Goal: Use online tool/utility: Utilize a website feature to perform a specific function

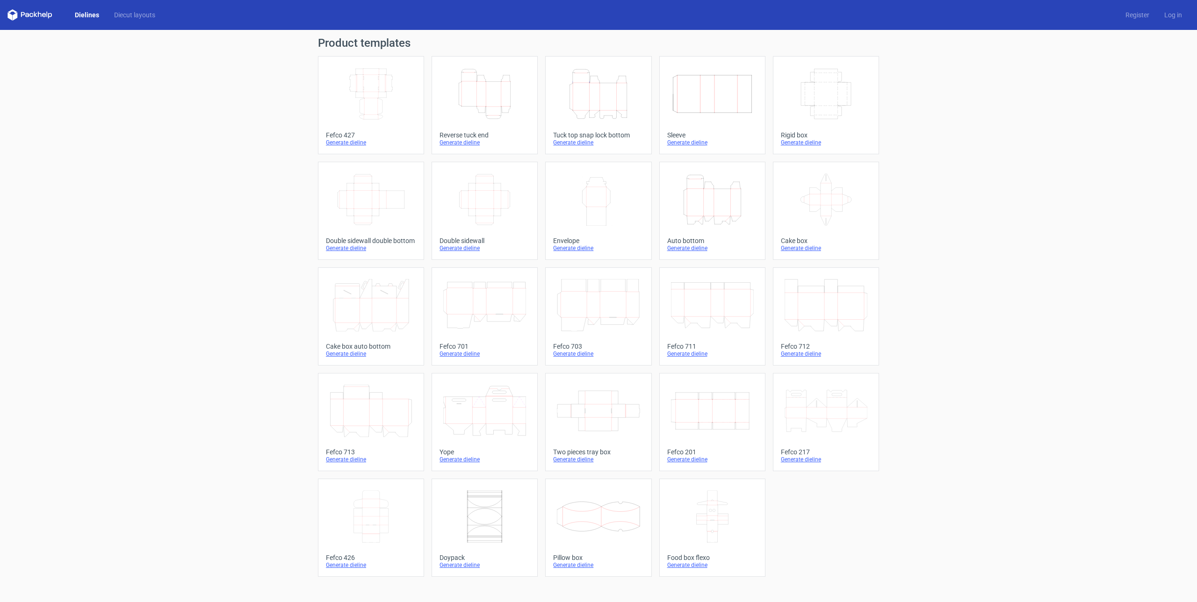
click at [482, 102] on icon "Height Depth Width" at bounding box center [484, 94] width 83 height 52
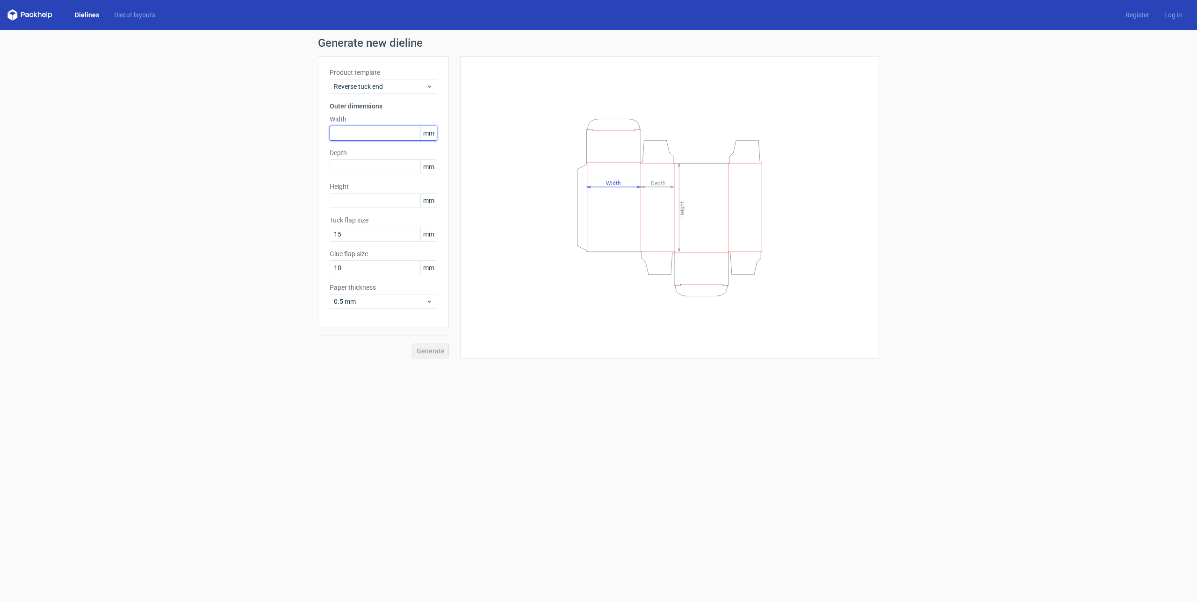
click at [392, 134] on input "text" at bounding box center [384, 133] width 108 height 15
type input "80"
click at [377, 166] on input "text" at bounding box center [384, 166] width 108 height 15
type input "15"
click at [382, 204] on div "Height mm" at bounding box center [384, 195] width 108 height 26
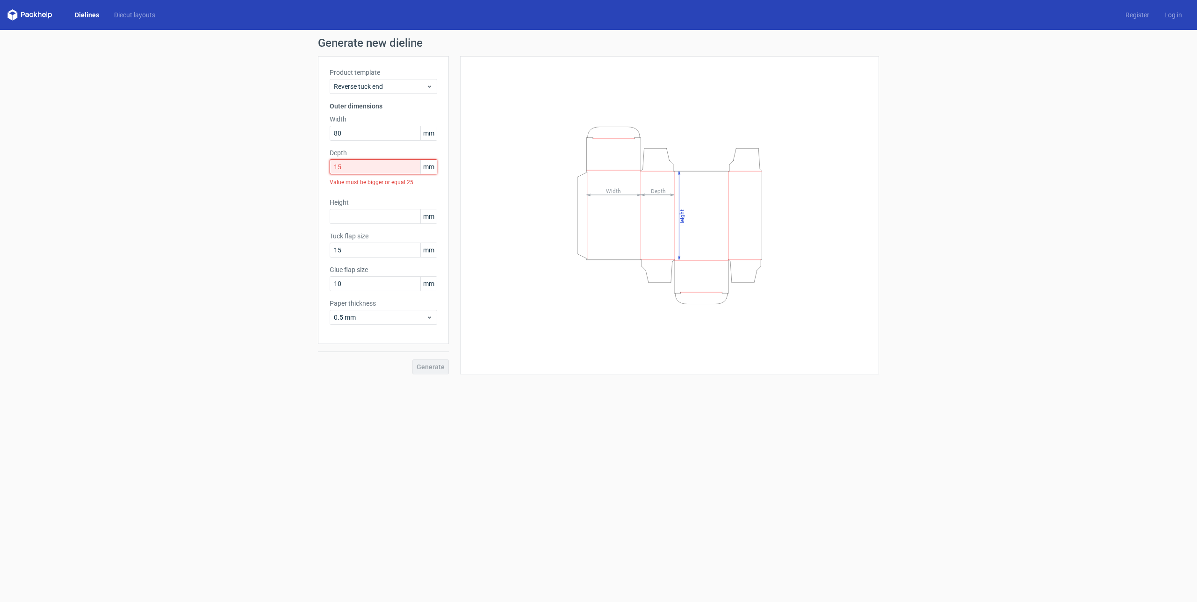
click at [360, 170] on input "15" at bounding box center [384, 166] width 108 height 15
click at [349, 132] on input "80" at bounding box center [384, 133] width 108 height 15
type input "160"
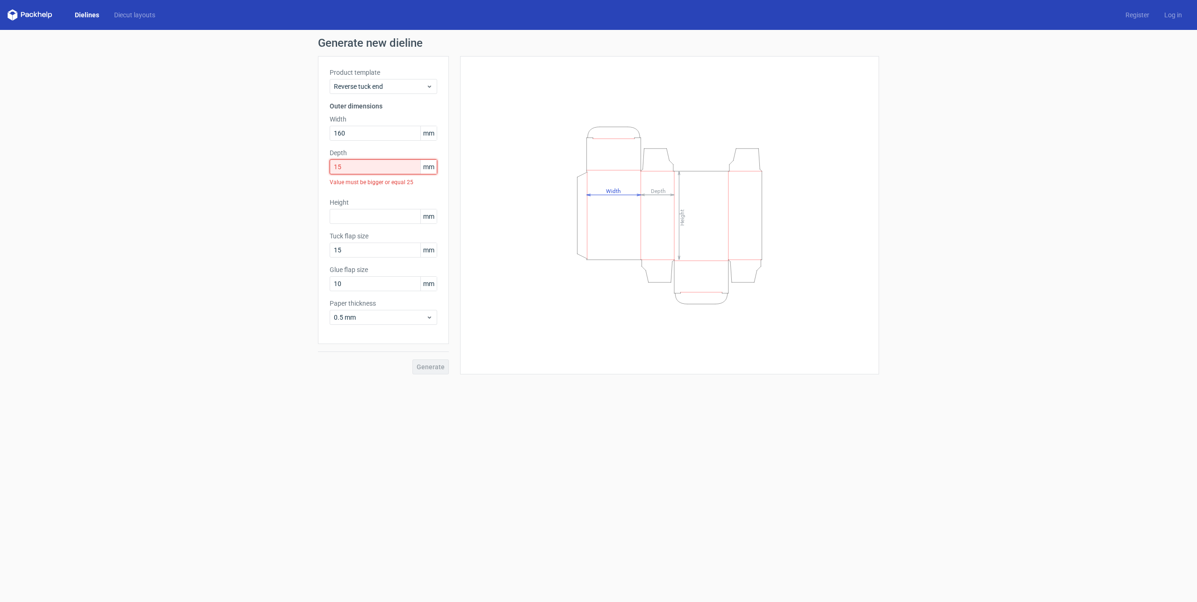
click at [351, 167] on input "15" at bounding box center [384, 166] width 108 height 15
type input "30"
click at [352, 199] on input "text" at bounding box center [384, 200] width 108 height 15
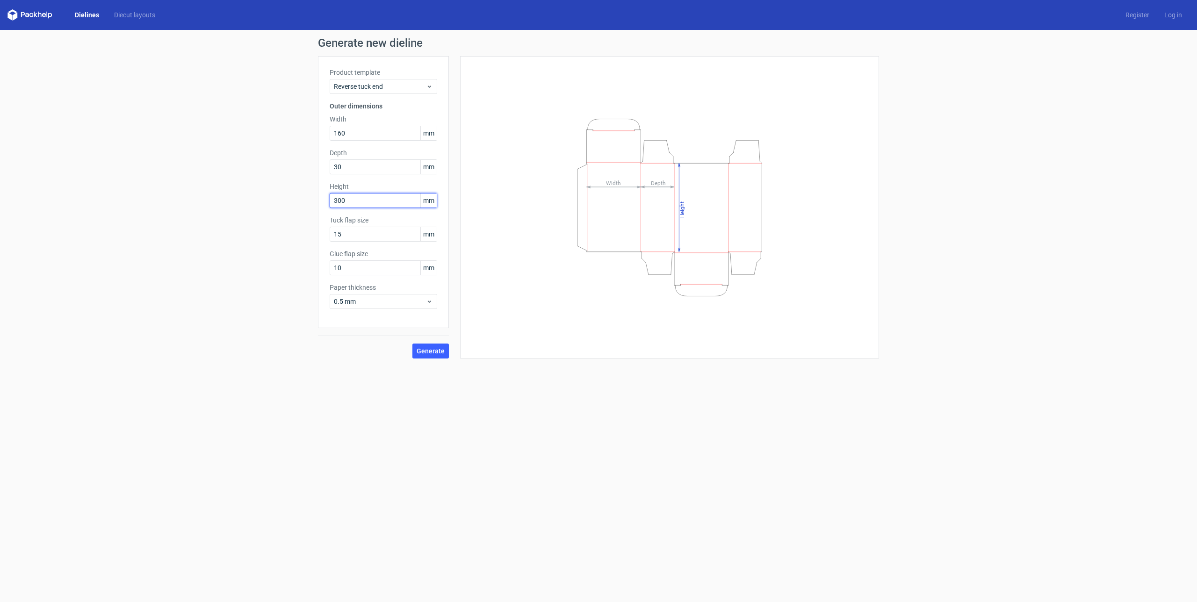
type input "300"
click at [270, 211] on div "Generate new dieline Product template Reverse tuck end Outer dimensions Width 1…" at bounding box center [598, 198] width 1197 height 336
drag, startPoint x: 360, startPoint y: 232, endPoint x: 333, endPoint y: 231, distance: 27.6
click at [333, 231] on input "15" at bounding box center [384, 234] width 108 height 15
drag, startPoint x: 345, startPoint y: 232, endPoint x: 320, endPoint y: 232, distance: 25.3
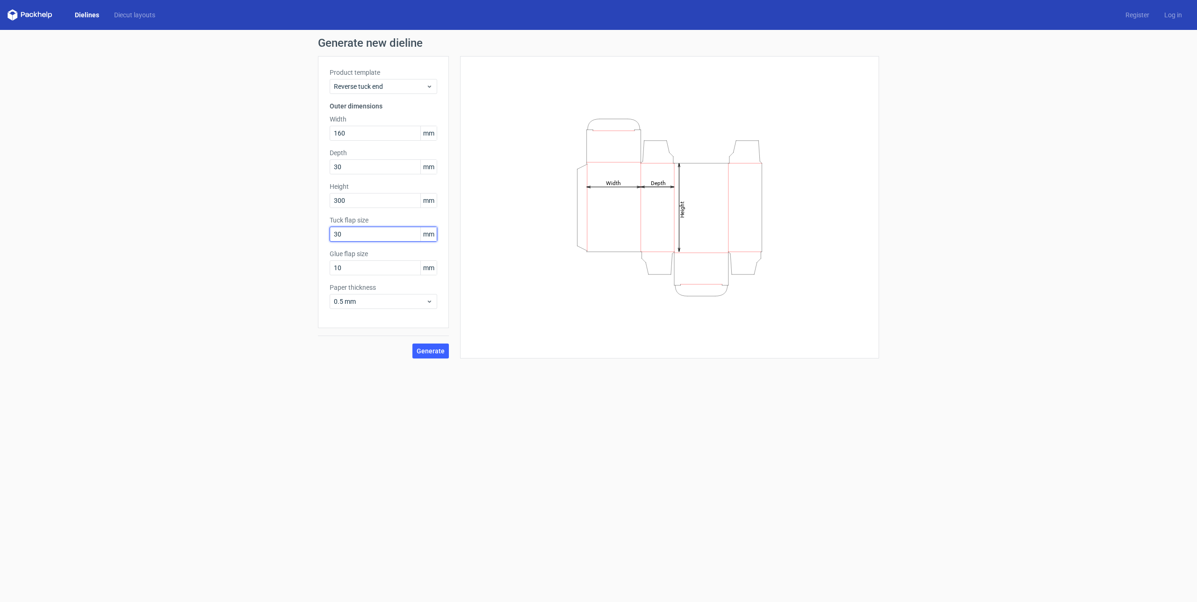
click at [320, 232] on div "Product template Reverse tuck end Outer dimensions Width 160 mm Depth 30 mm Hei…" at bounding box center [383, 192] width 131 height 272
click at [356, 230] on input "30" at bounding box center [384, 234] width 108 height 15
type input "30"
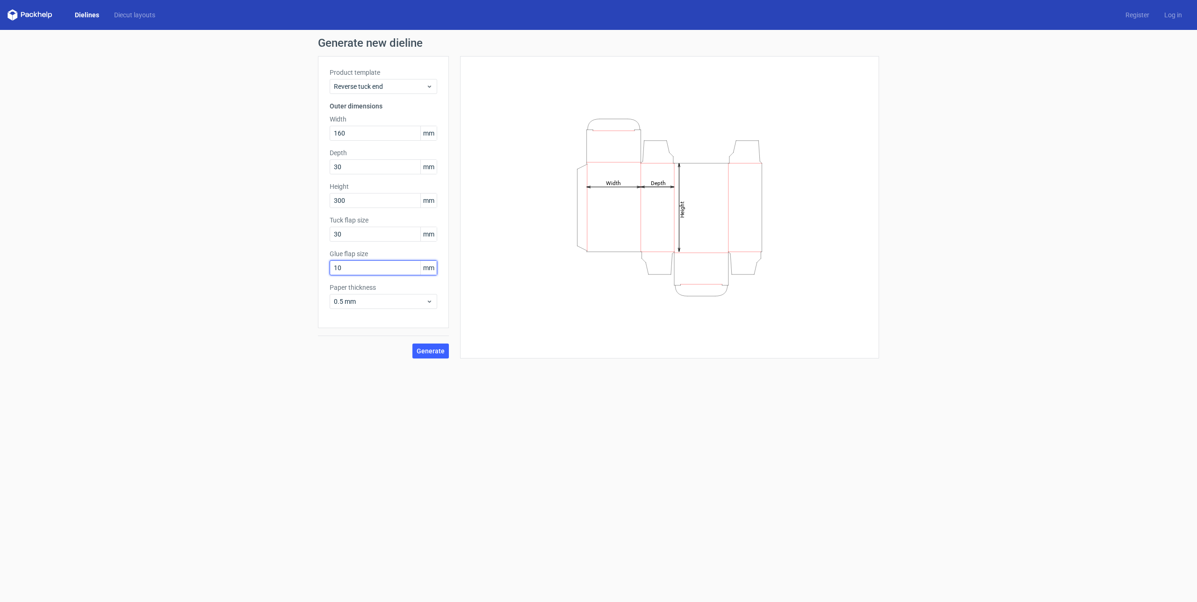
click at [349, 267] on input "10" at bounding box center [384, 268] width 108 height 15
click at [357, 232] on input "30" at bounding box center [384, 234] width 108 height 15
click at [364, 167] on input "30" at bounding box center [384, 166] width 108 height 15
click at [360, 236] on input "30" at bounding box center [384, 234] width 108 height 15
click at [358, 274] on input "10" at bounding box center [384, 268] width 108 height 15
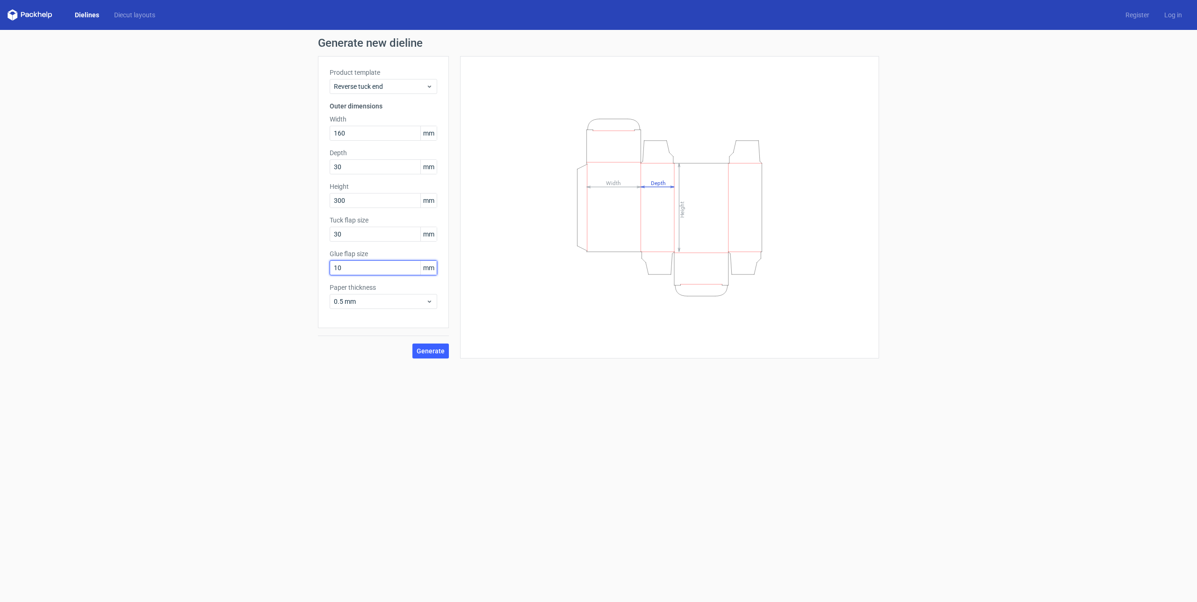
click at [358, 274] on input "10" at bounding box center [384, 268] width 108 height 15
click at [357, 361] on div "Generate new dieline Product template Reverse tuck end Outer dimensions Width 1…" at bounding box center [598, 198] width 1197 height 336
click at [427, 353] on span "Generate" at bounding box center [431, 351] width 28 height 7
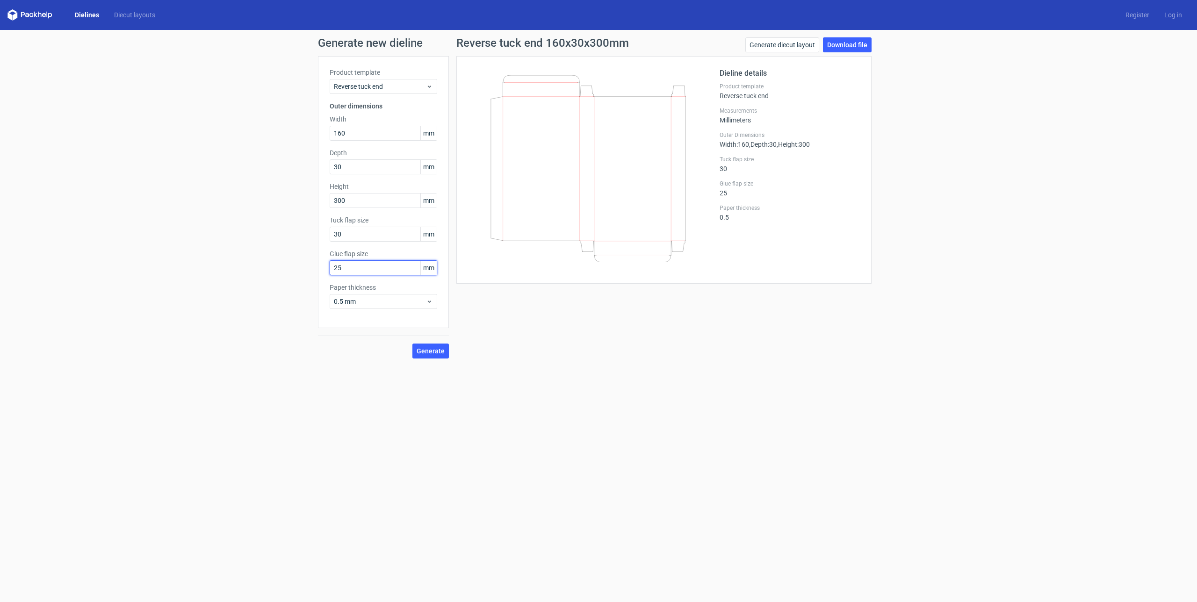
click at [374, 271] on input "25" at bounding box center [384, 268] width 108 height 15
click at [434, 351] on span "Generate" at bounding box center [431, 351] width 28 height 7
click at [358, 266] on input "30" at bounding box center [384, 268] width 108 height 15
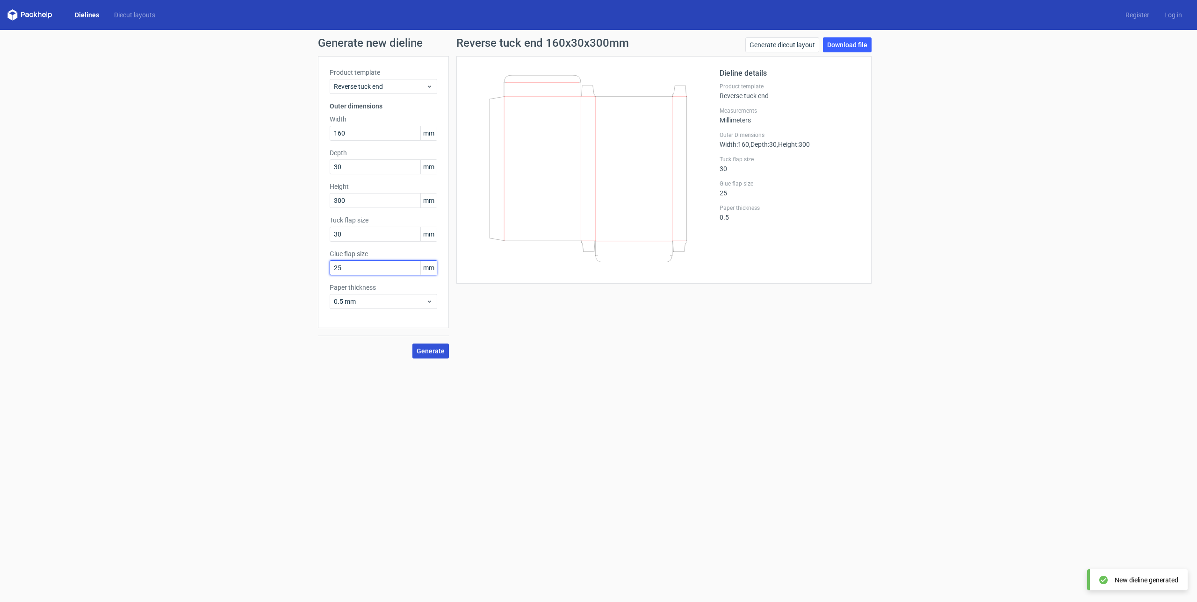
type input "25"
click at [434, 350] on span "Generate" at bounding box center [431, 351] width 28 height 7
click at [844, 45] on link "Download file" at bounding box center [847, 44] width 49 height 15
click at [789, 45] on link "Generate diecut layout" at bounding box center [783, 44] width 74 height 15
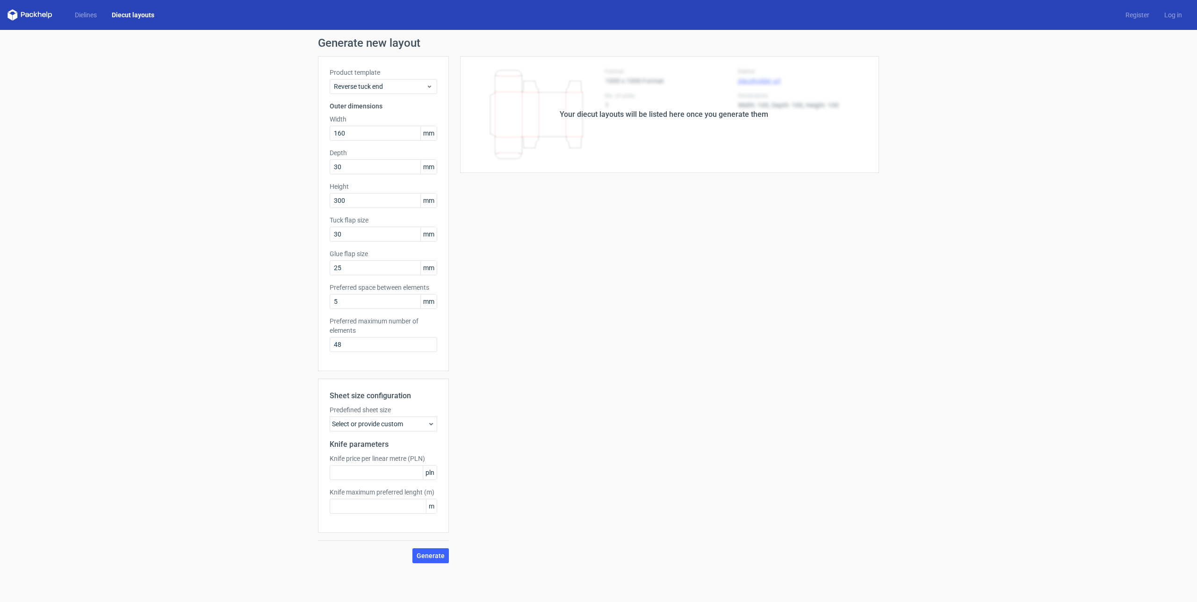
click at [396, 425] on div "Select or provide custom" at bounding box center [384, 424] width 108 height 15
click at [388, 275] on span "A2 420mm x 594mm" at bounding box center [378, 273] width 60 height 9
click at [345, 275] on input "A2 420mm x 594mm" at bounding box center [340, 273] width 7 height 7
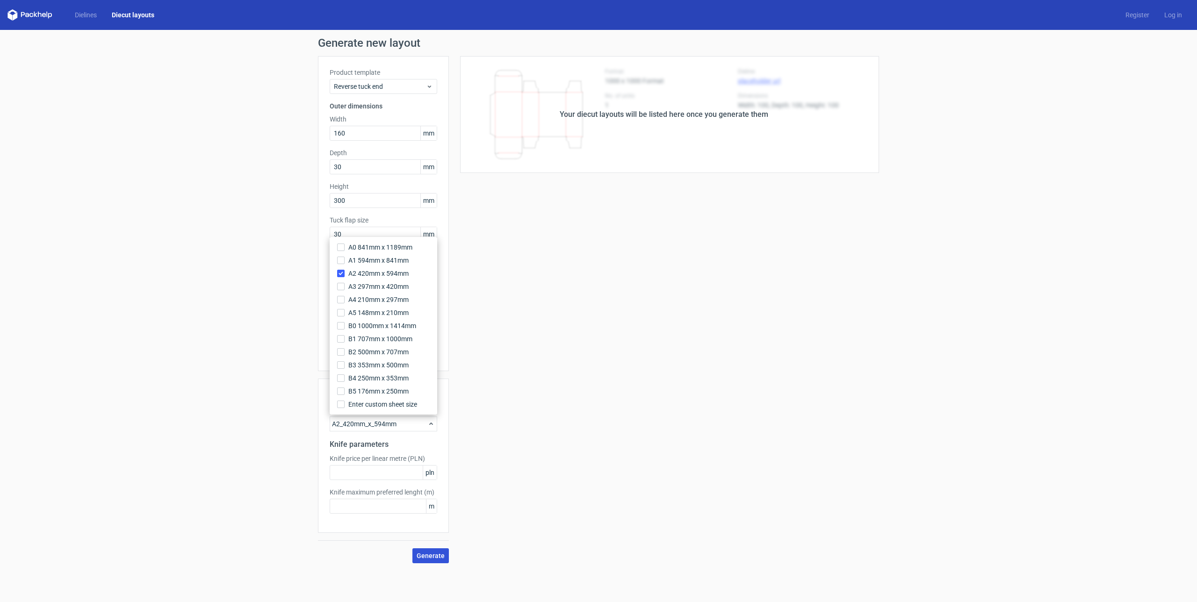
click at [432, 562] on button "Generate" at bounding box center [431, 556] width 36 height 15
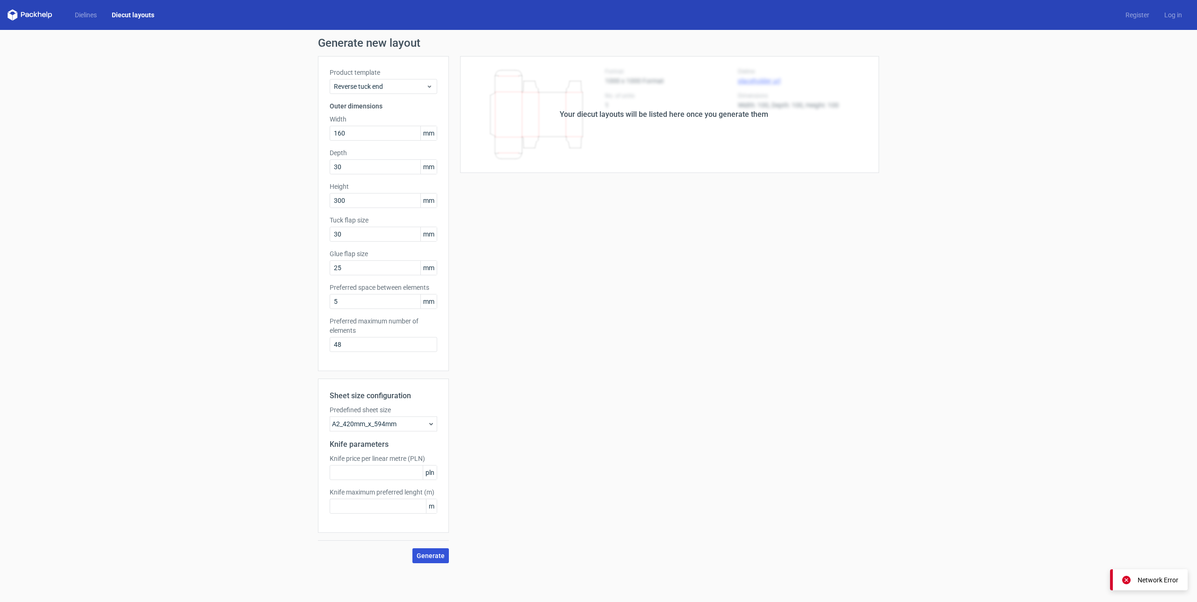
click at [432, 561] on button "Generate" at bounding box center [431, 556] width 36 height 15
click at [549, 432] on div "Your diecut layouts will be listed here once you generate them Height Depth Wid…" at bounding box center [664, 309] width 430 height 507
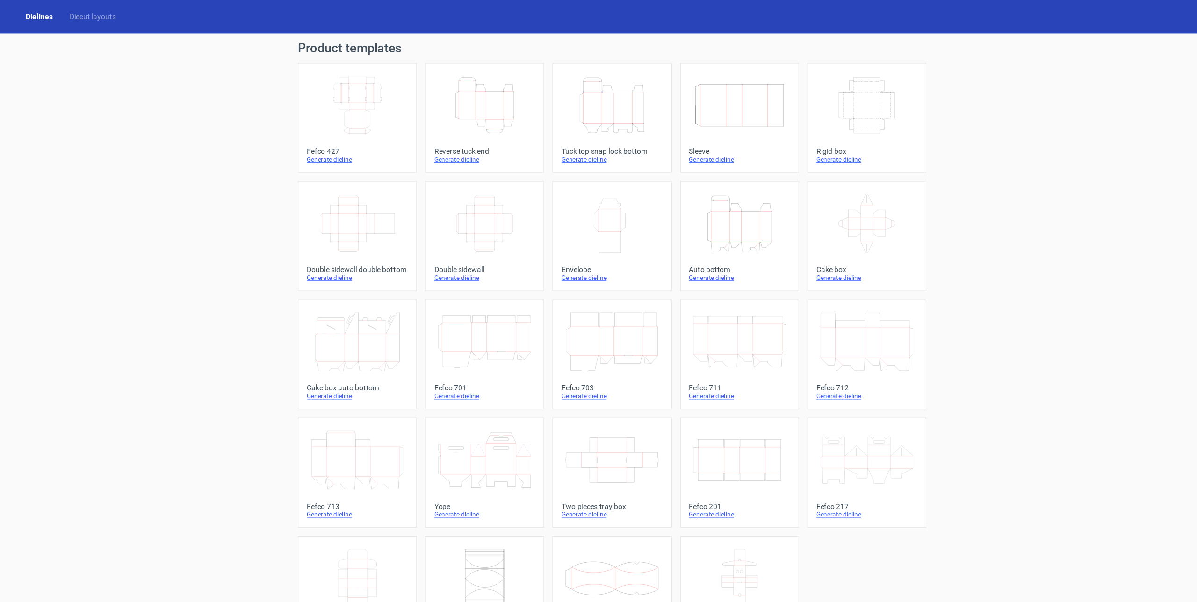
click at [469, 75] on icon "Height Depth Width" at bounding box center [484, 94] width 83 height 52
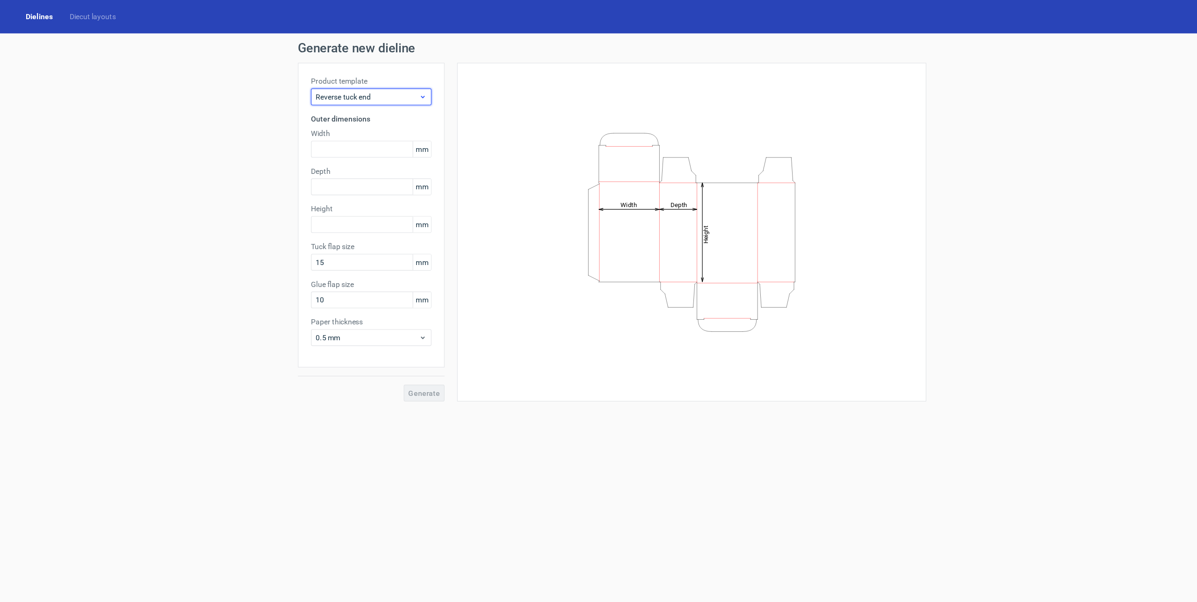
click at [394, 80] on div "Reverse tuck end" at bounding box center [384, 86] width 108 height 15
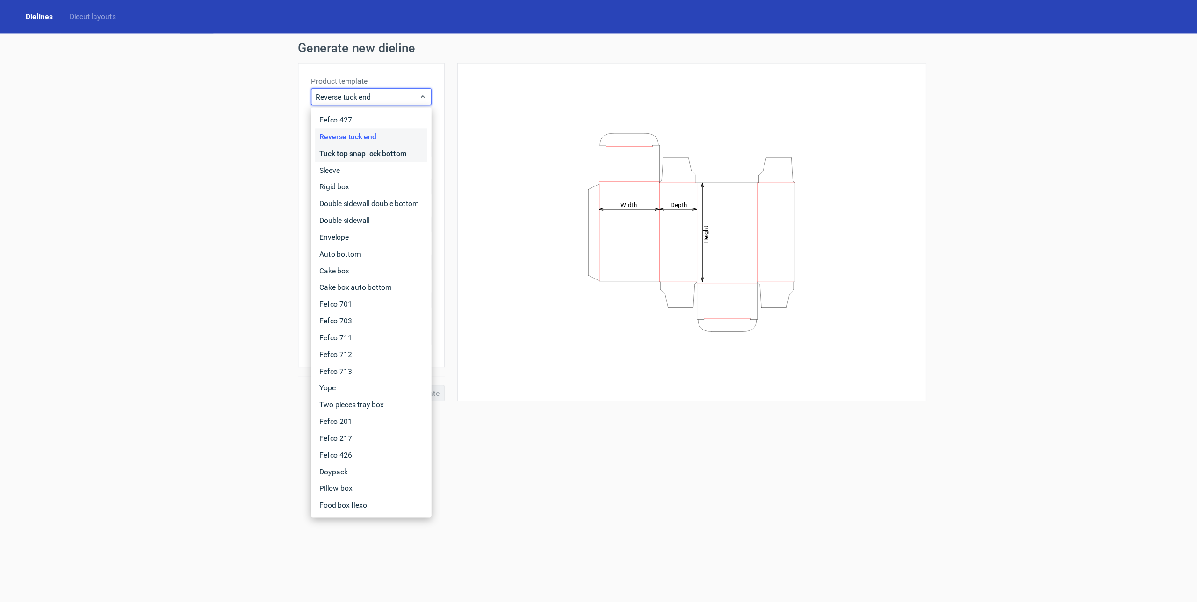
click at [384, 136] on div "Tuck top snap lock bottom" at bounding box center [383, 137] width 100 height 15
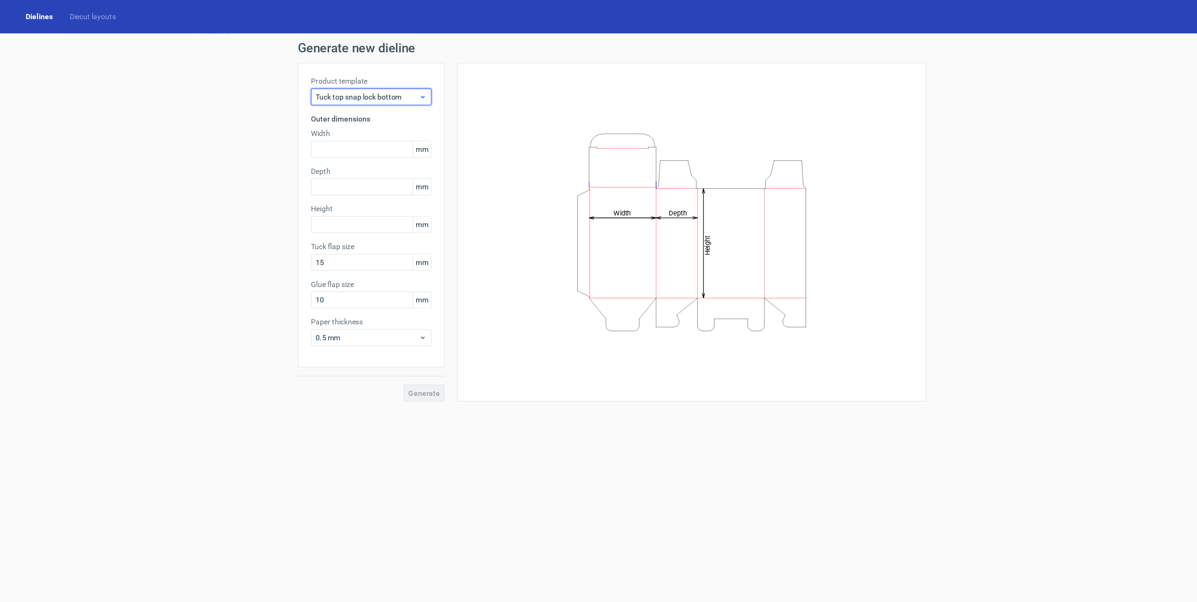
click at [381, 82] on span "Tuck top snap lock bottom" at bounding box center [380, 86] width 92 height 9
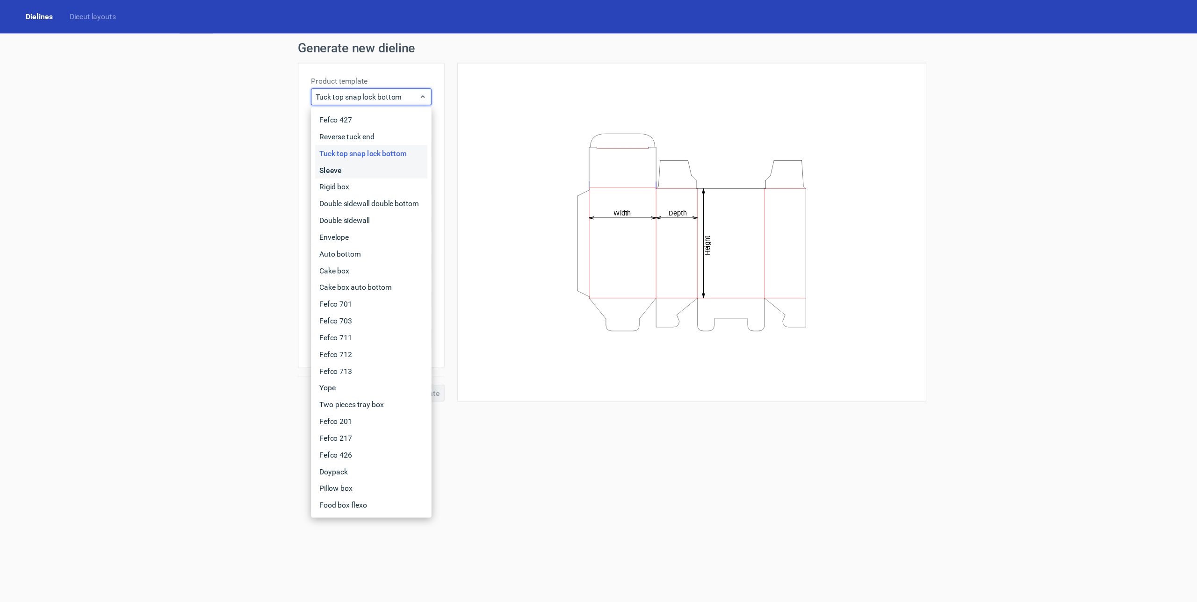
click at [378, 149] on div "Sleeve" at bounding box center [383, 152] width 100 height 15
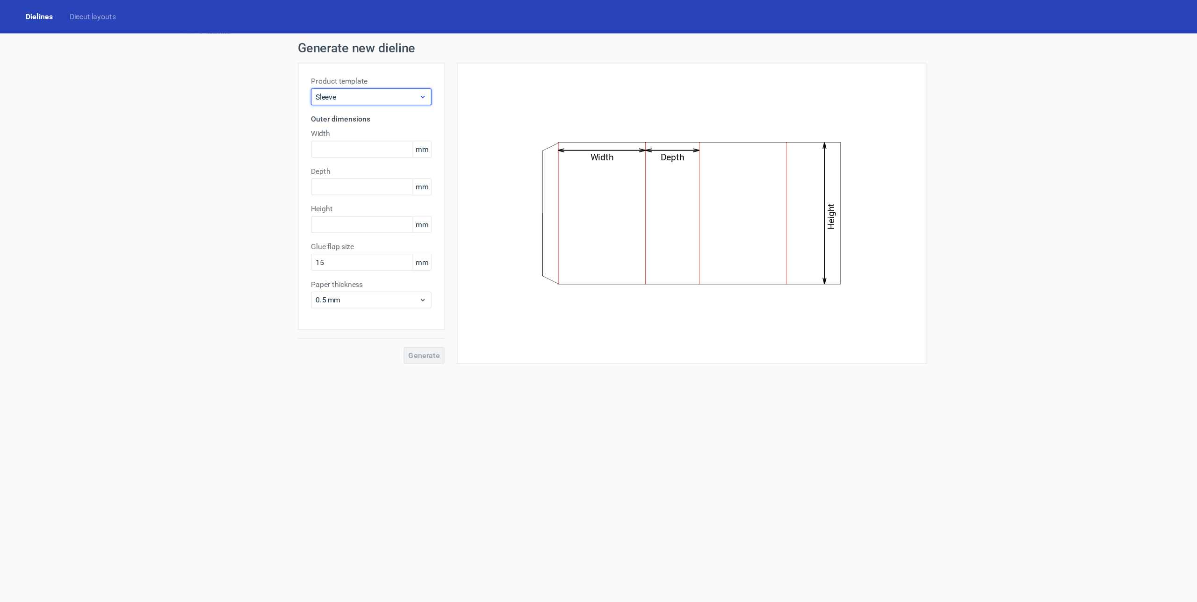
click at [376, 89] on span "Sleeve" at bounding box center [380, 86] width 92 height 9
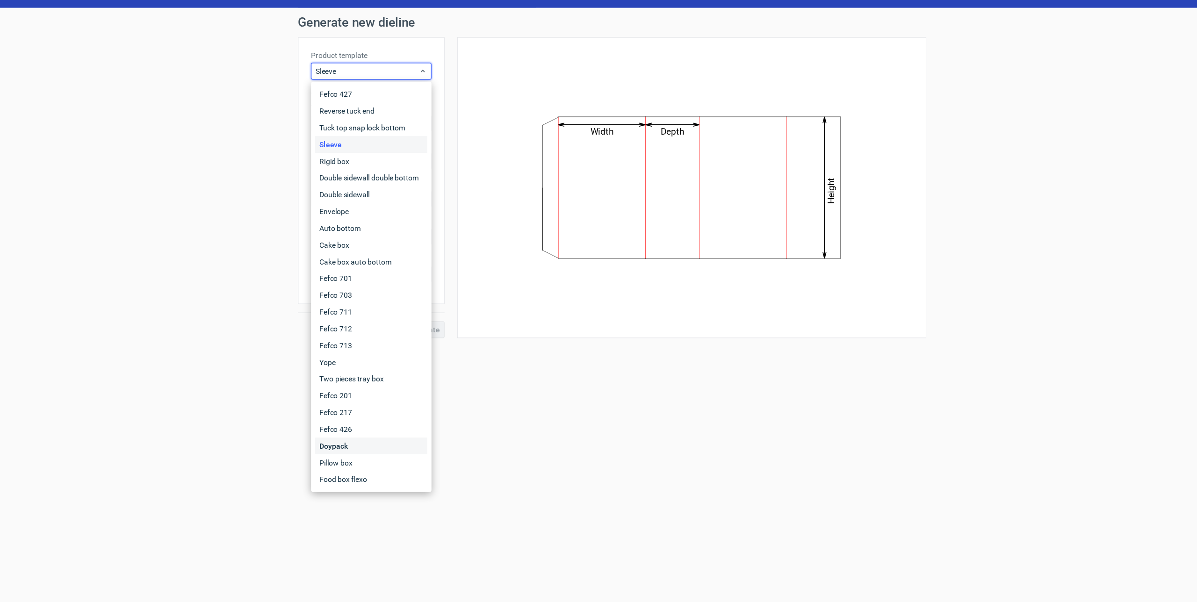
click at [369, 423] on div "Doypack" at bounding box center [383, 421] width 100 height 15
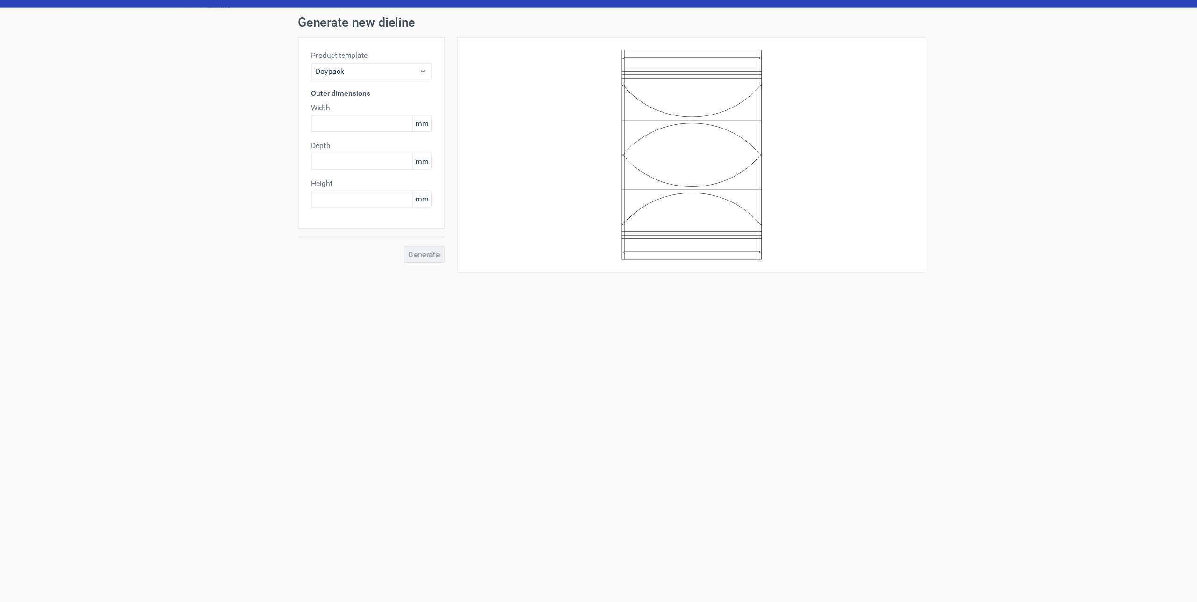
click at [532, 405] on form "Generate new dieline Product template Doypack Outer dimensions Width mm Depth m…" at bounding box center [598, 316] width 1197 height 572
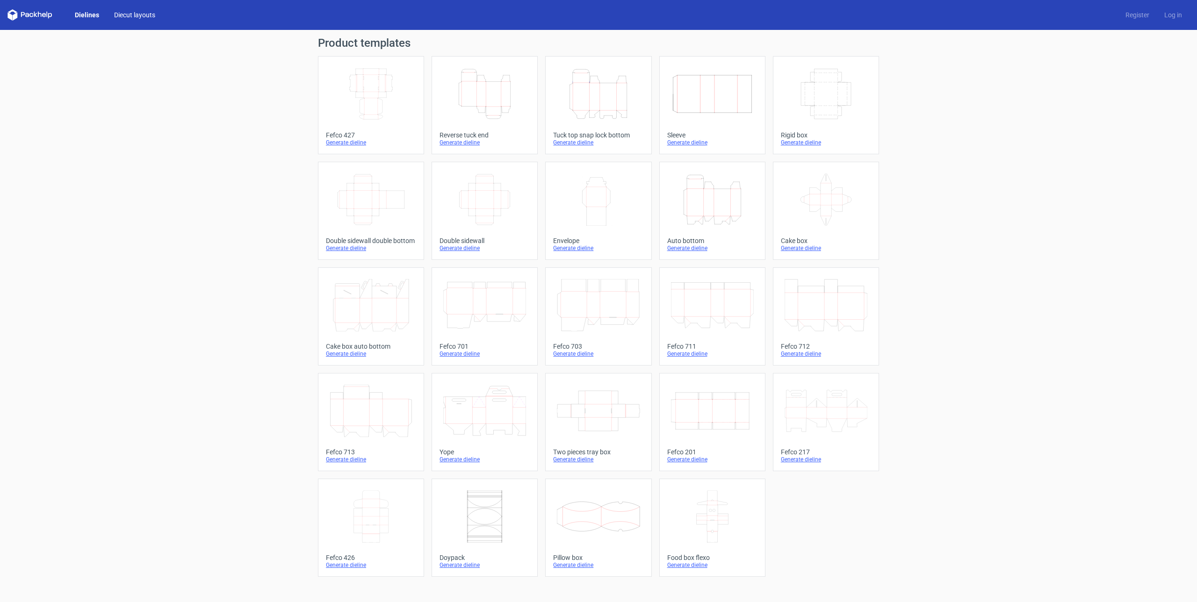
click at [122, 16] on link "Diecut layouts" at bounding box center [135, 14] width 56 height 9
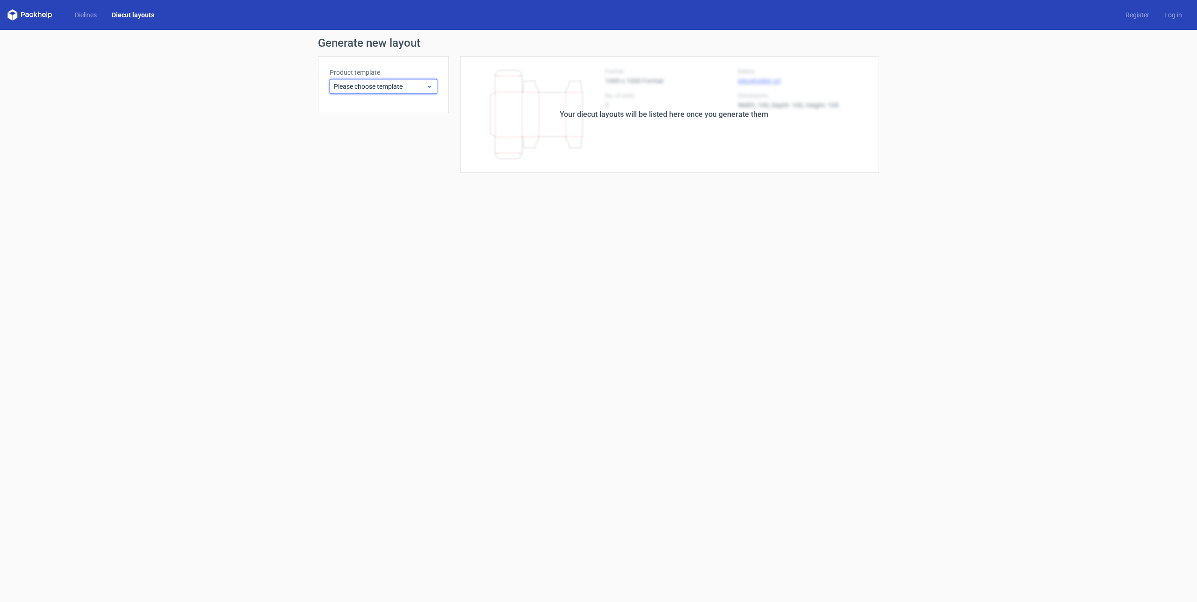
click at [409, 89] on span "Please choose template" at bounding box center [380, 86] width 92 height 9
click at [404, 122] on div "Reverse tuck end" at bounding box center [383, 122] width 100 height 15
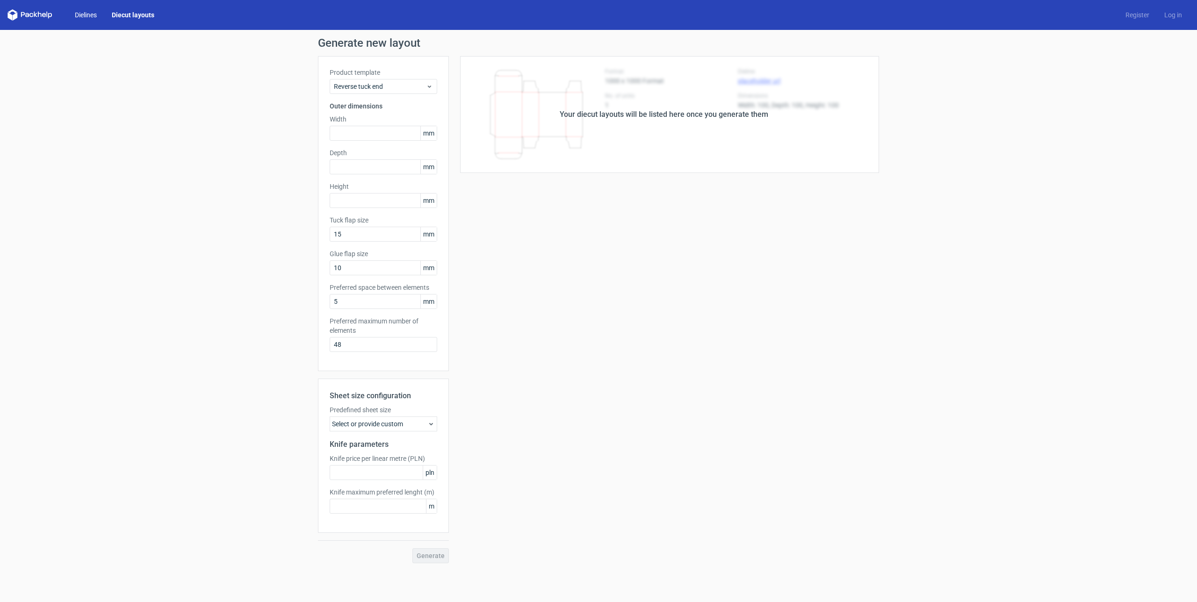
click at [86, 17] on link "Dielines" at bounding box center [85, 14] width 37 height 9
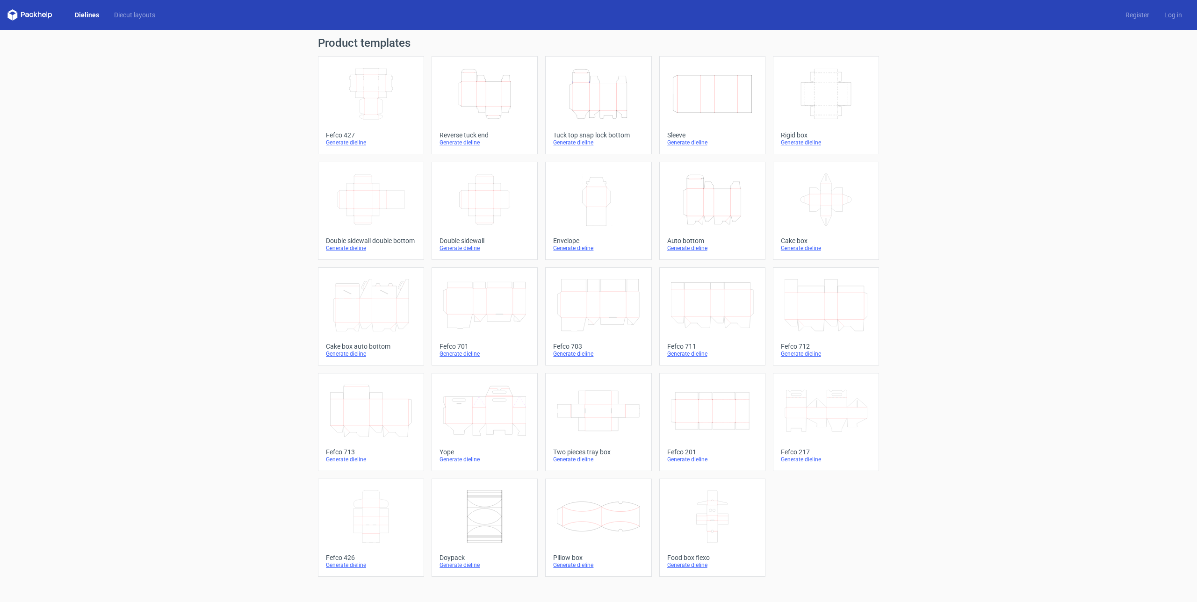
click at [372, 90] on icon "Width Depth Height" at bounding box center [371, 94] width 83 height 52
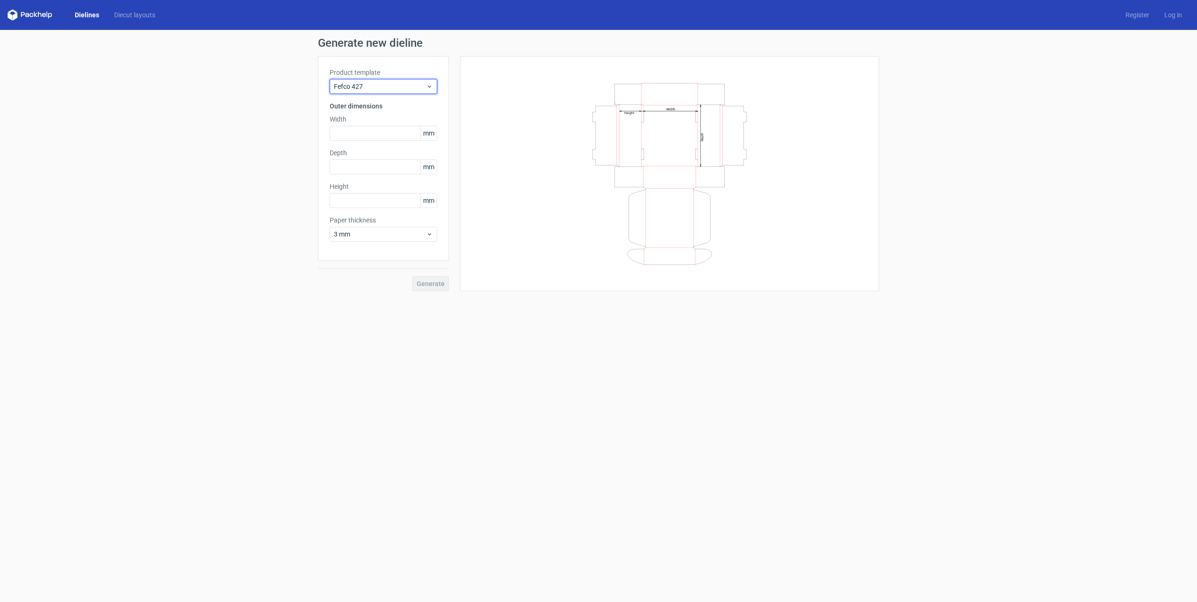
click at [372, 90] on span "Fefco 427" at bounding box center [380, 86] width 92 height 9
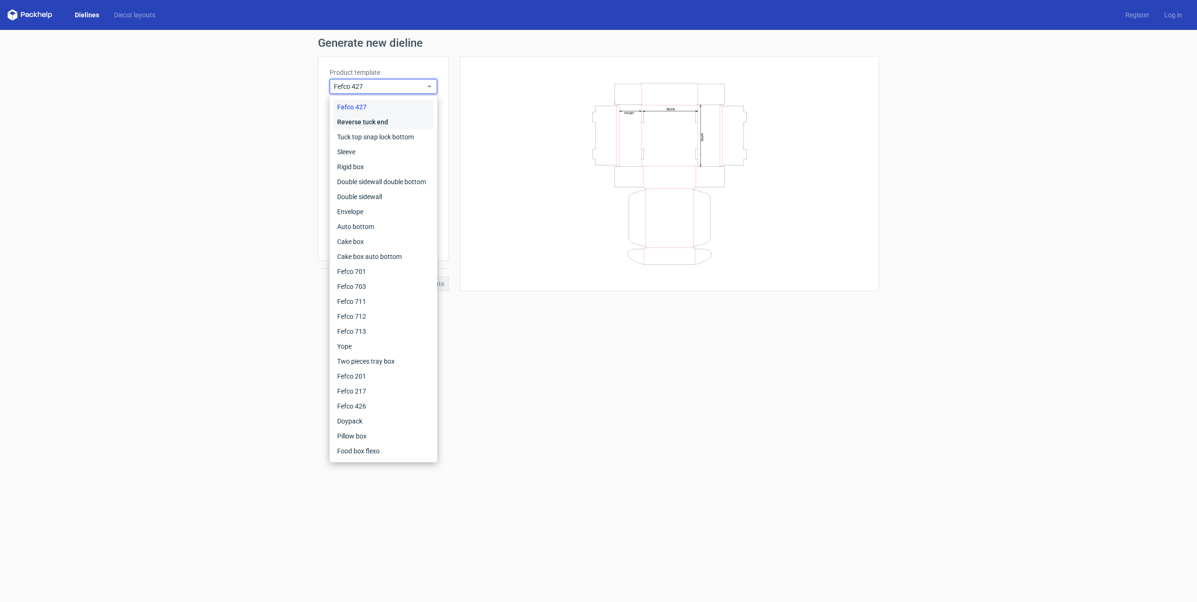
click at [374, 119] on div "Reverse tuck end" at bounding box center [383, 122] width 100 height 15
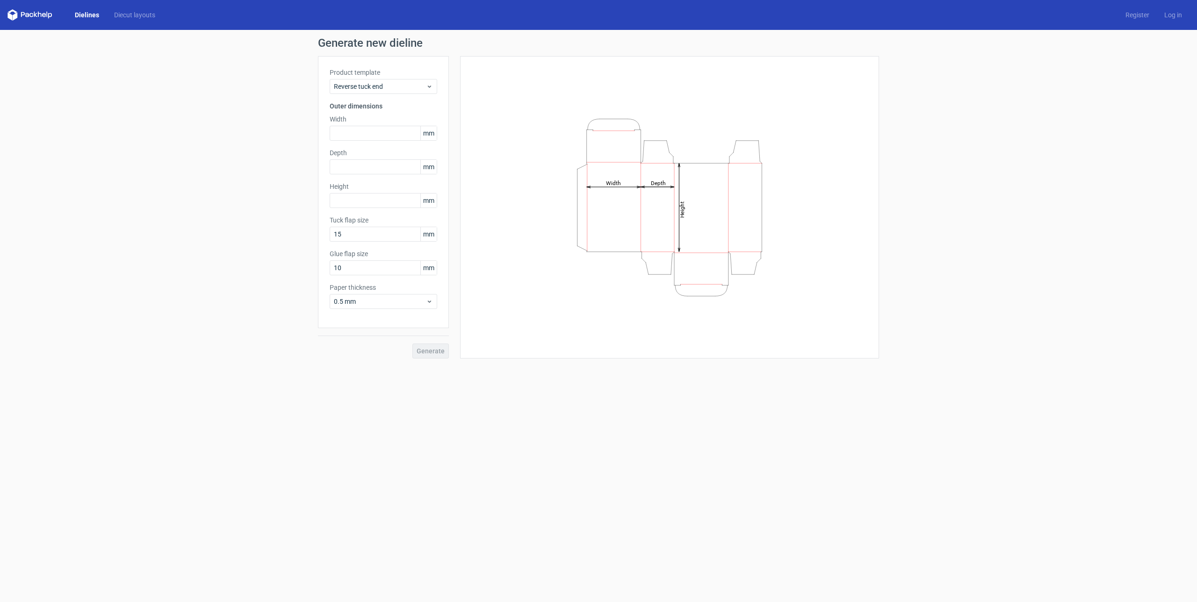
click at [404, 417] on form "Generate new dieline Product template Reverse tuck end Outer dimensions Width m…" at bounding box center [598, 316] width 1197 height 572
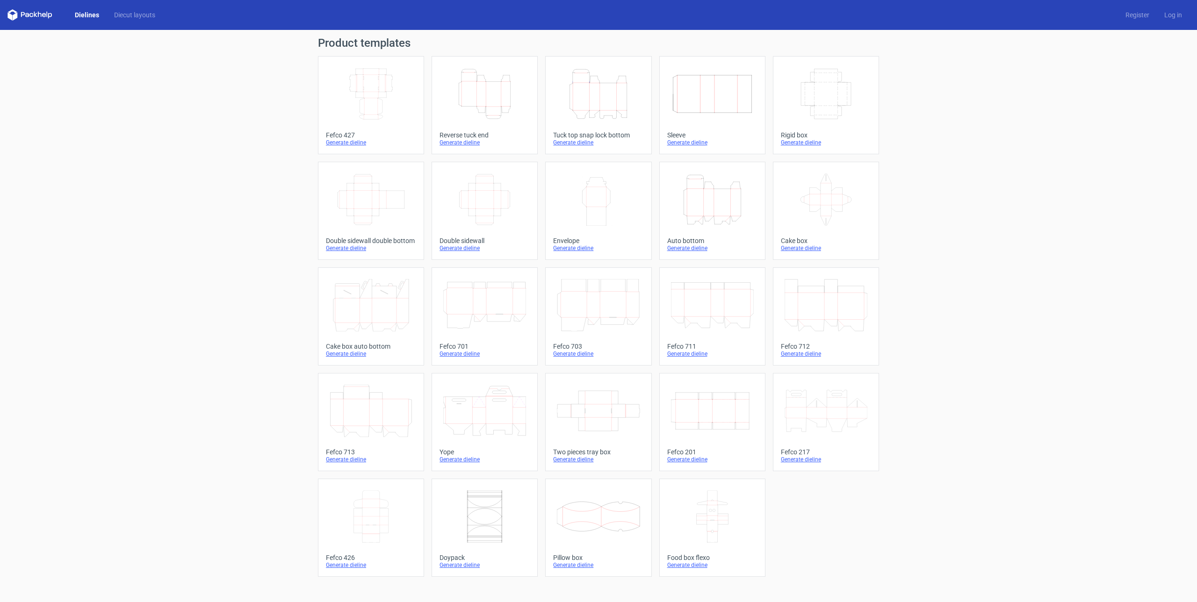
click at [586, 90] on icon "Height Depth Width" at bounding box center [598, 94] width 83 height 52
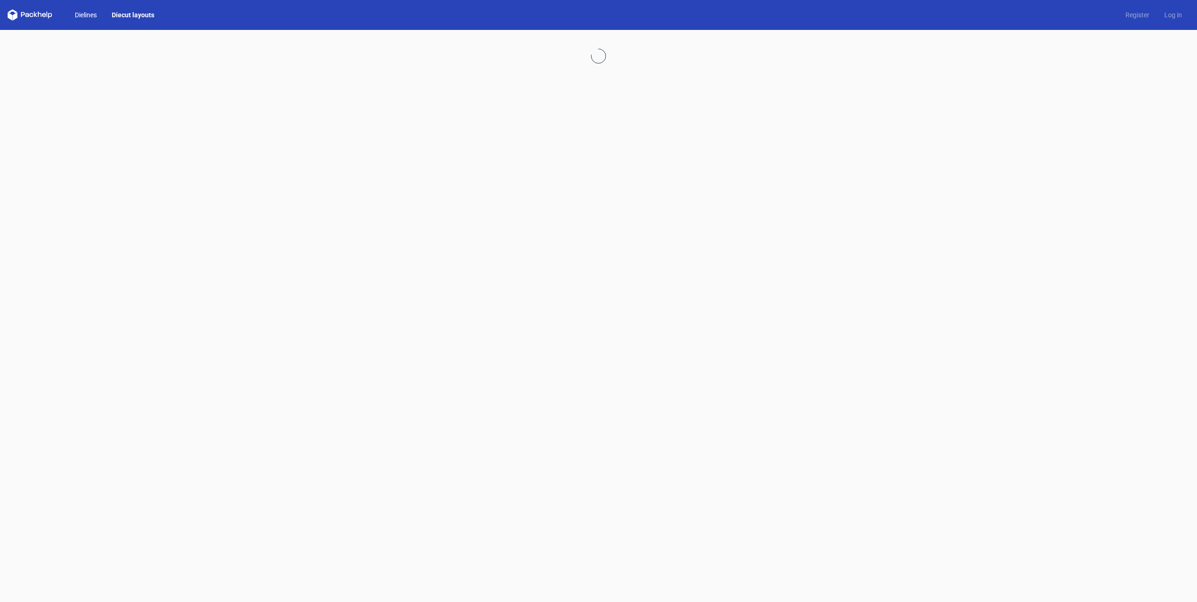
click at [68, 14] on link "Dielines" at bounding box center [85, 14] width 37 height 9
